Goal: Task Accomplishment & Management: Use online tool/utility

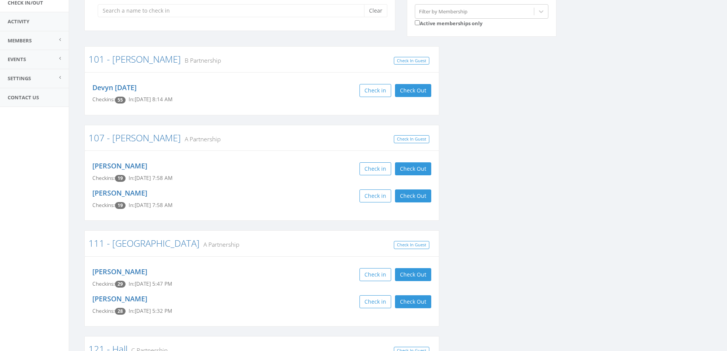
scroll to position [76, 0]
click at [421, 90] on button "Check Out" at bounding box center [413, 90] width 36 height 13
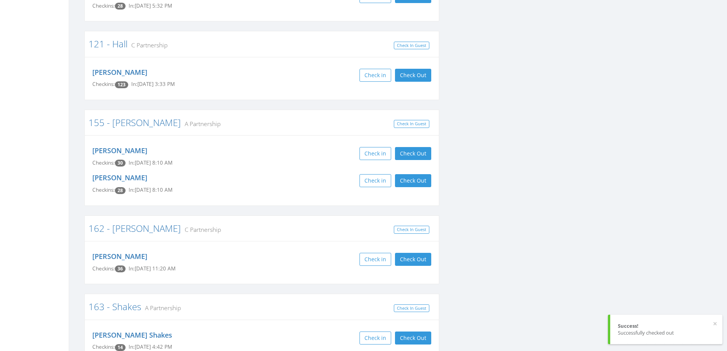
scroll to position [420, 0]
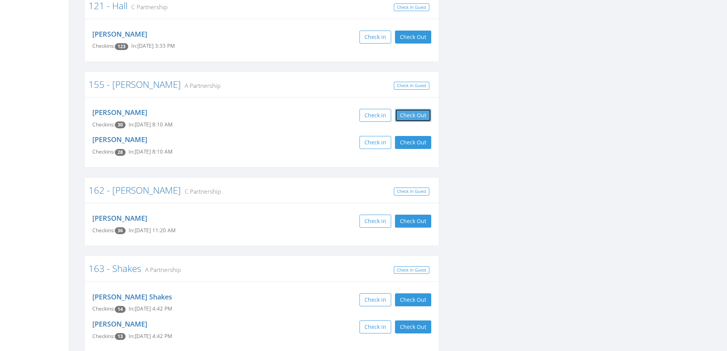
click at [411, 113] on button "Check Out" at bounding box center [413, 115] width 36 height 13
click at [411, 139] on button "Check Out" at bounding box center [413, 142] width 36 height 13
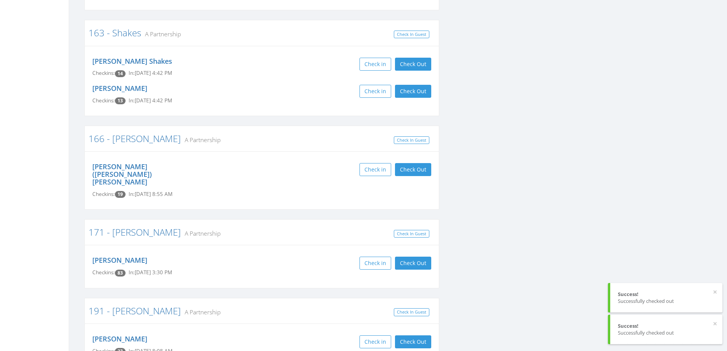
scroll to position [763, 0]
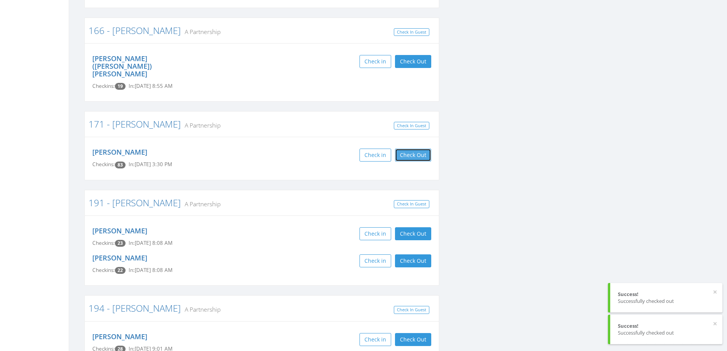
click at [412, 148] on button "Check Out" at bounding box center [413, 154] width 36 height 13
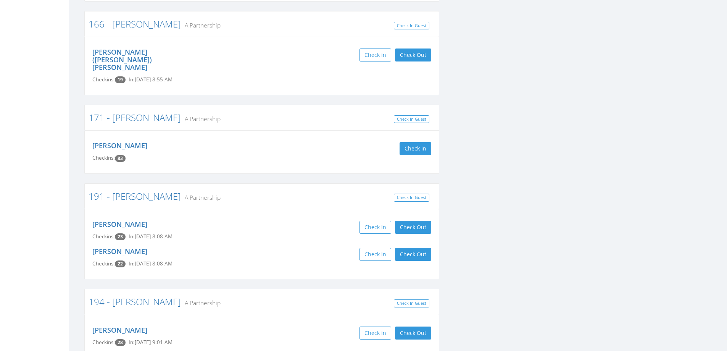
scroll to position [840, 0]
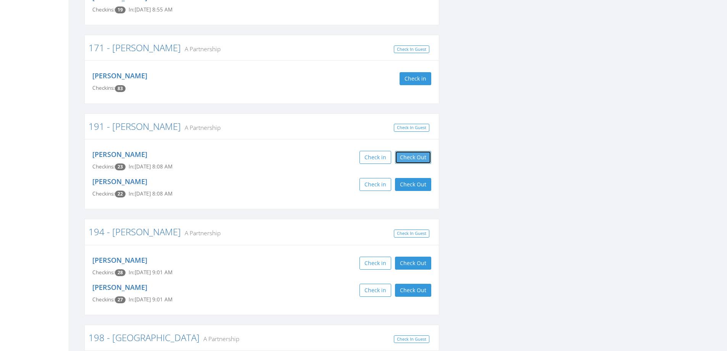
click at [416, 151] on button "Check Out" at bounding box center [413, 157] width 36 height 13
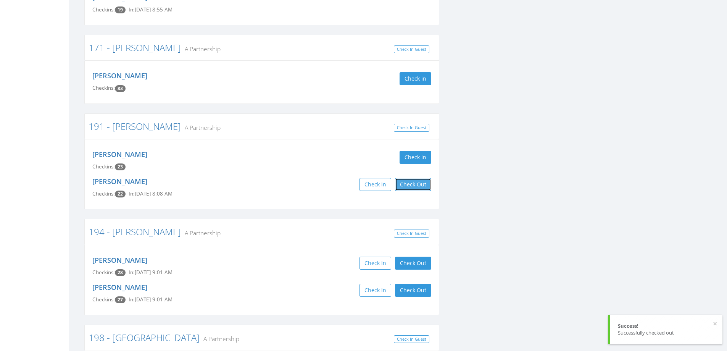
click at [410, 178] on button "Check Out" at bounding box center [413, 184] width 36 height 13
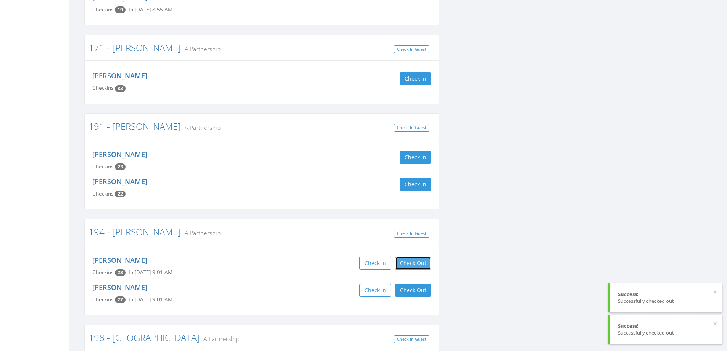
click at [416, 257] on button "Check Out" at bounding box center [413, 263] width 36 height 13
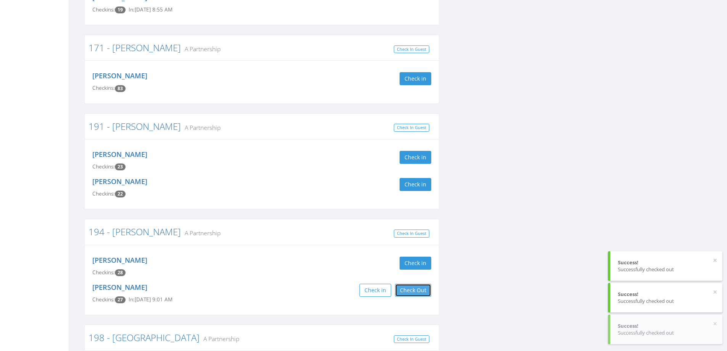
click at [416, 284] on button "Check Out" at bounding box center [413, 290] width 36 height 13
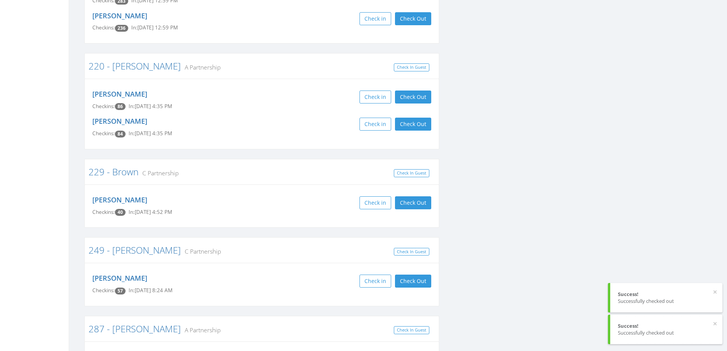
scroll to position [1336, 0]
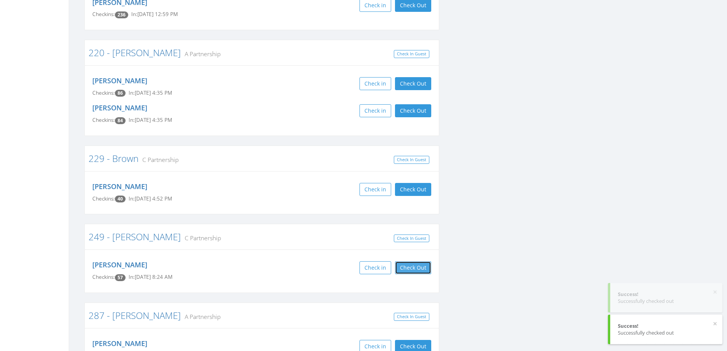
click at [421, 261] on button "Check Out" at bounding box center [413, 267] width 36 height 13
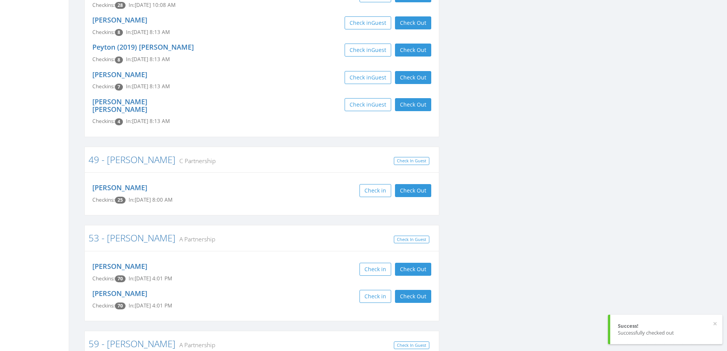
scroll to position [1832, 0]
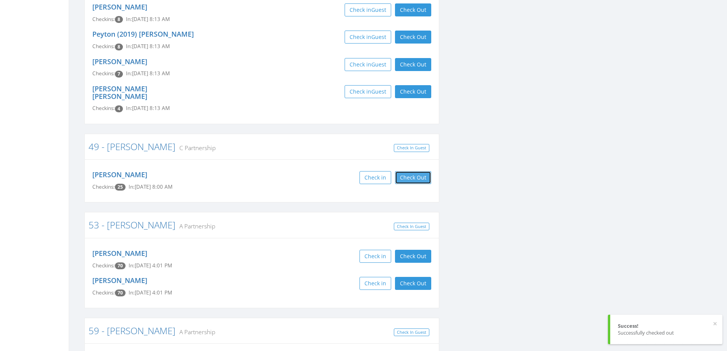
click at [421, 171] on button "Check Out" at bounding box center [413, 177] width 36 height 13
click at [414, 277] on button "Check Out" at bounding box center [413, 283] width 36 height 13
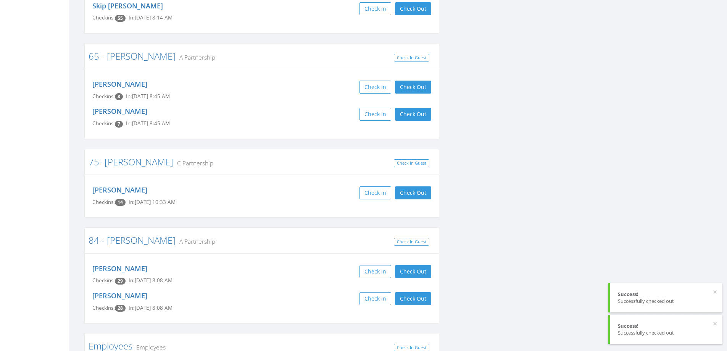
scroll to position [2214, 0]
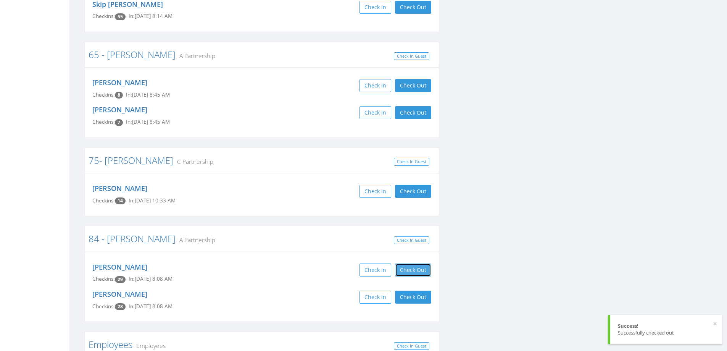
click at [403, 263] on button "Check Out" at bounding box center [413, 269] width 36 height 13
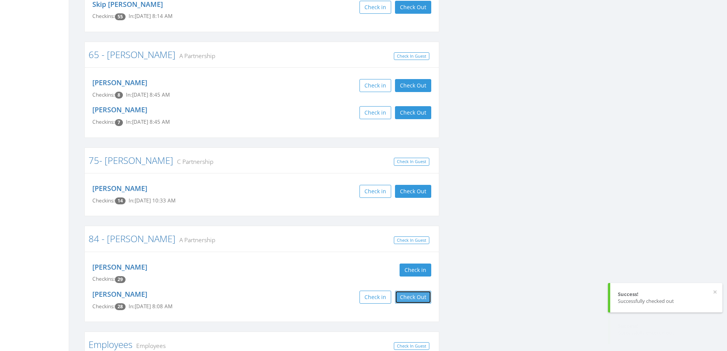
click at [406, 291] on button "Check Out" at bounding box center [413, 297] width 36 height 13
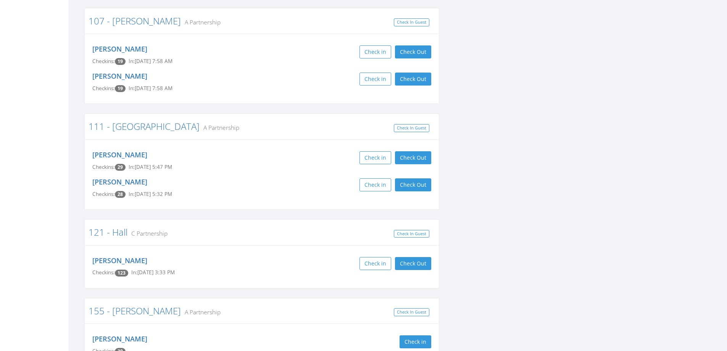
scroll to position [176, 0]
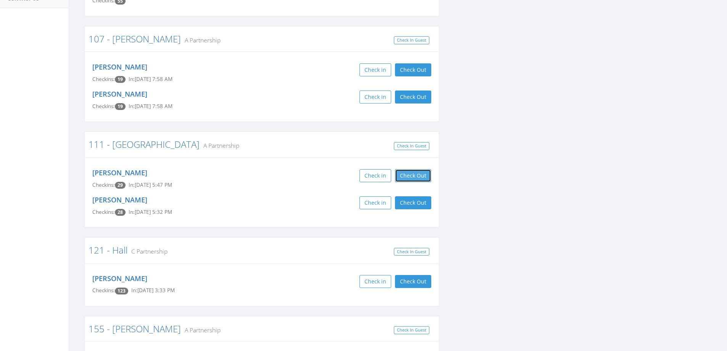
click at [412, 177] on button "Check Out" at bounding box center [413, 175] width 36 height 13
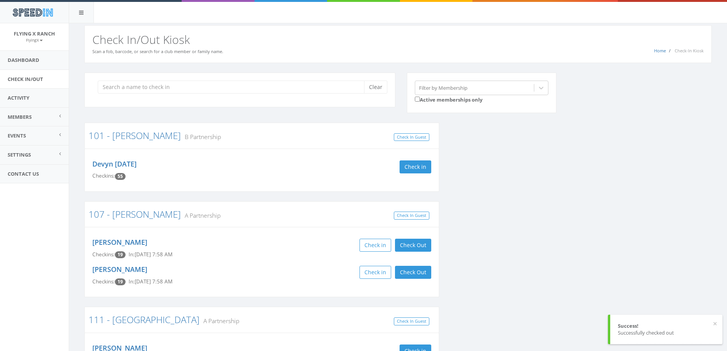
scroll to position [0, 0]
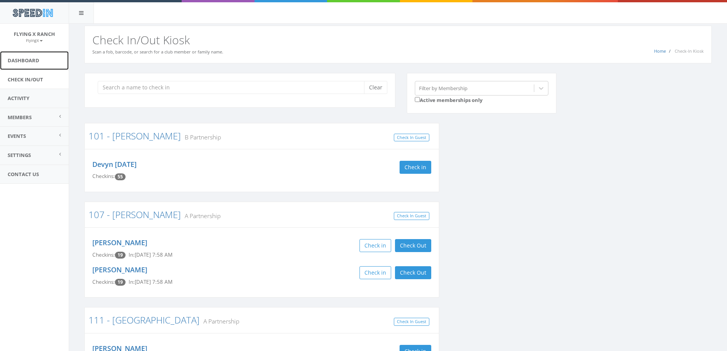
click at [23, 57] on link "Dashboard" at bounding box center [34, 60] width 69 height 19
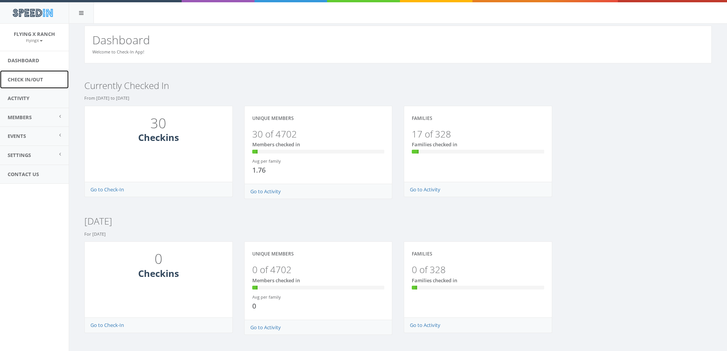
click at [46, 77] on link "Check In/Out" at bounding box center [34, 79] width 69 height 19
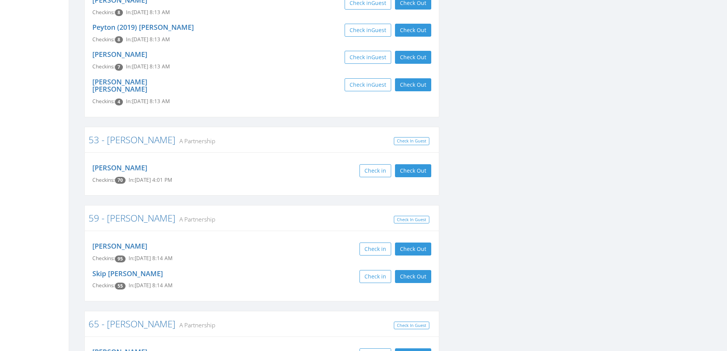
scroll to position [1336, 0]
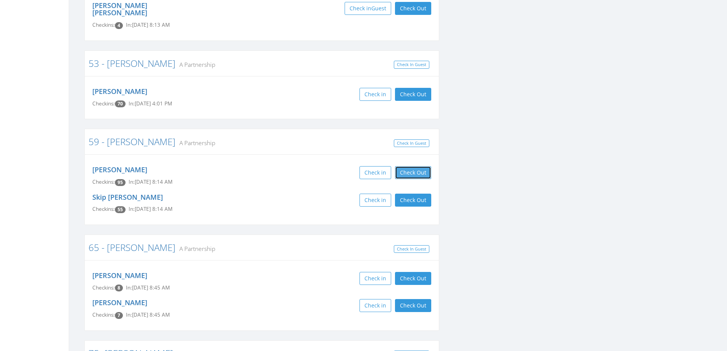
click at [419, 166] on button "Check Out" at bounding box center [413, 172] width 36 height 13
click at [417, 194] on button "Check Out" at bounding box center [413, 200] width 36 height 13
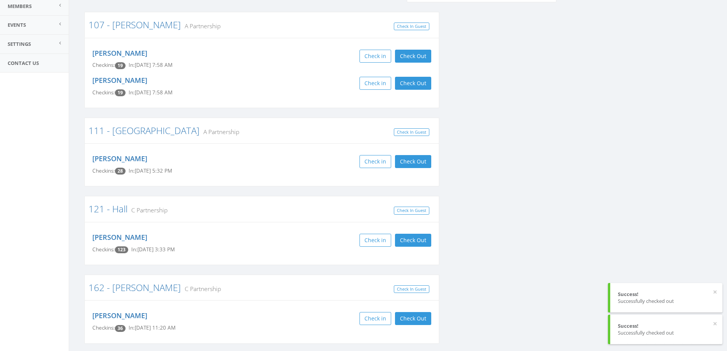
scroll to position [0, 0]
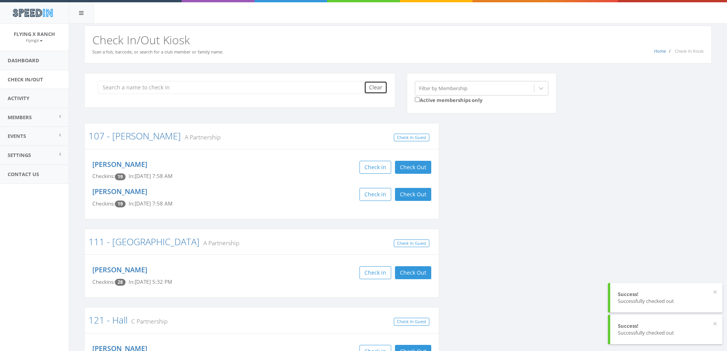
click at [376, 86] on button "Clear" at bounding box center [375, 87] width 23 height 13
